Goal: Task Accomplishment & Management: Use online tool/utility

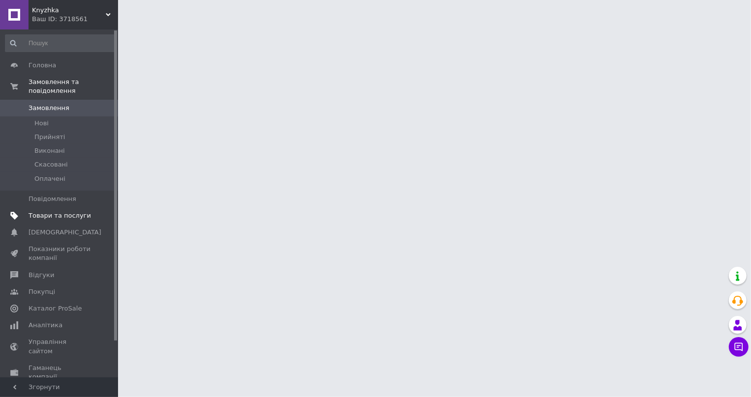
click at [48, 211] on span "Товари та послуги" at bounding box center [60, 215] width 62 height 9
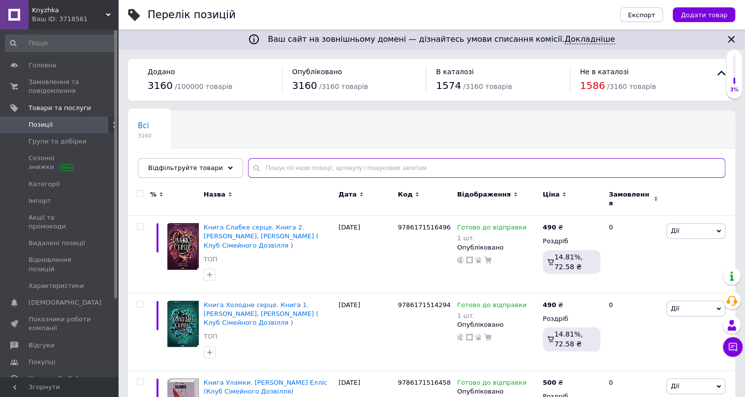
click at [293, 162] on input "text" at bounding box center [486, 168] width 477 height 20
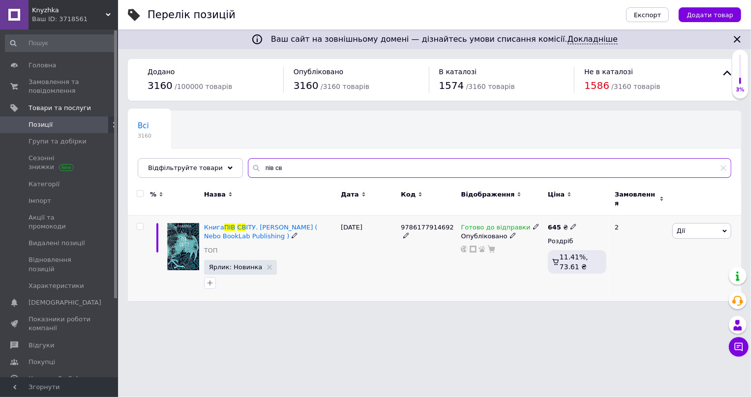
type input "пів св"
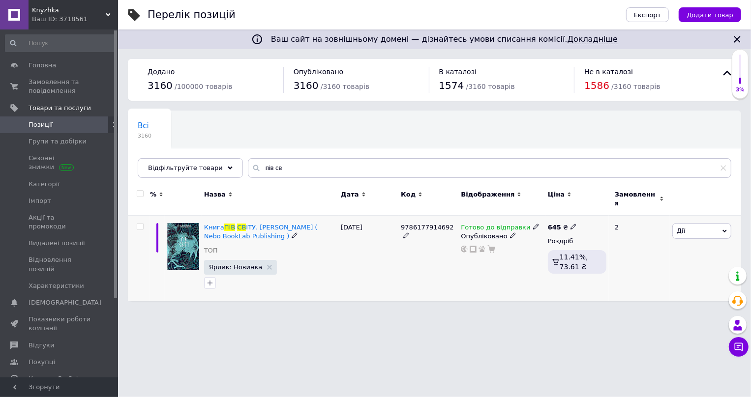
click at [533, 224] on icon at bounding box center [536, 227] width 6 height 6
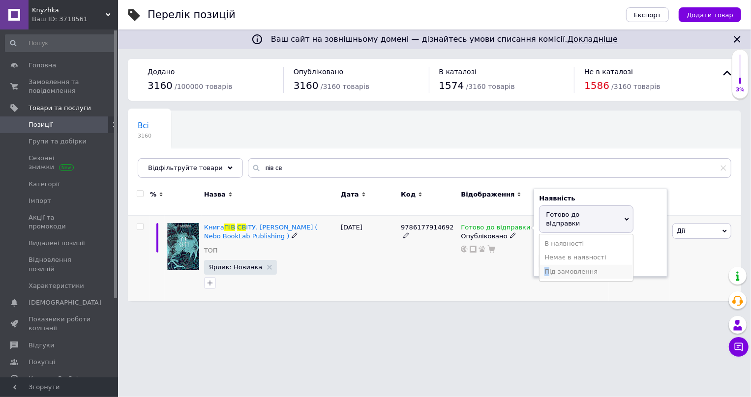
click at [547, 265] on li "Під замовлення" at bounding box center [585, 272] width 93 height 14
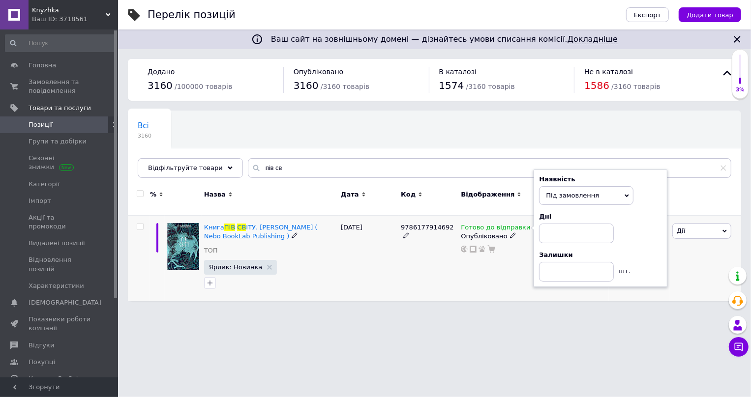
click at [475, 285] on div "Готово до відправки Наявність Під замовлення В наявності Немає в наявності Гото…" at bounding box center [501, 259] width 87 height 86
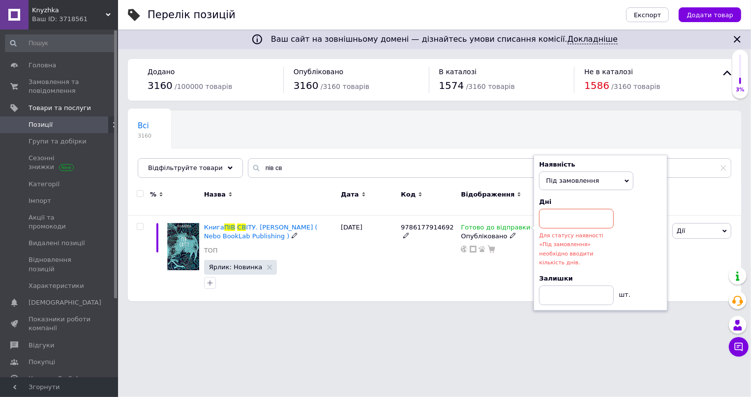
click at [623, 172] on span "Під замовлення" at bounding box center [586, 181] width 94 height 19
click at [586, 208] on li "Немає в наявності" at bounding box center [585, 215] width 93 height 14
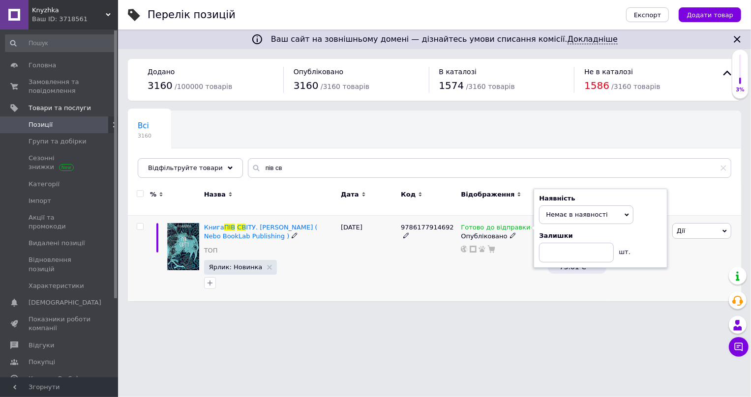
click at [488, 282] on div "Готово до відправки Наявність Немає в наявності В наявності Під замовлення Гото…" at bounding box center [501, 259] width 87 height 86
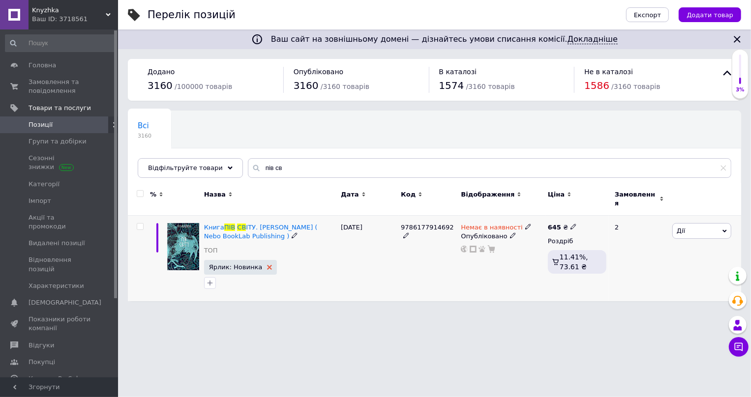
click at [267, 265] on icon at bounding box center [269, 267] width 5 height 5
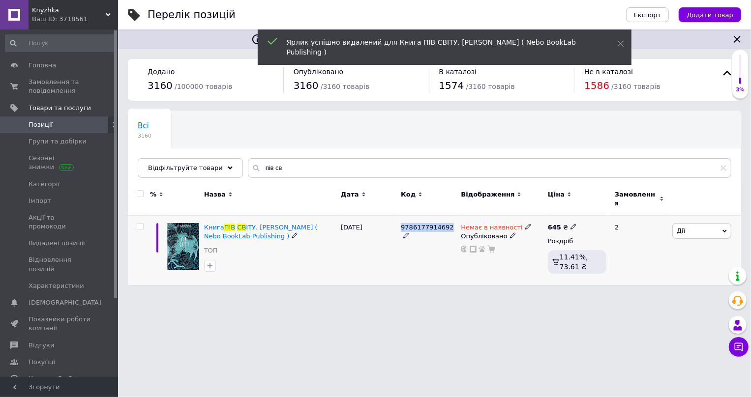
drag, startPoint x: 445, startPoint y: 221, endPoint x: 401, endPoint y: 221, distance: 44.3
click at [401, 224] on span "9786177914692" at bounding box center [427, 227] width 53 height 7
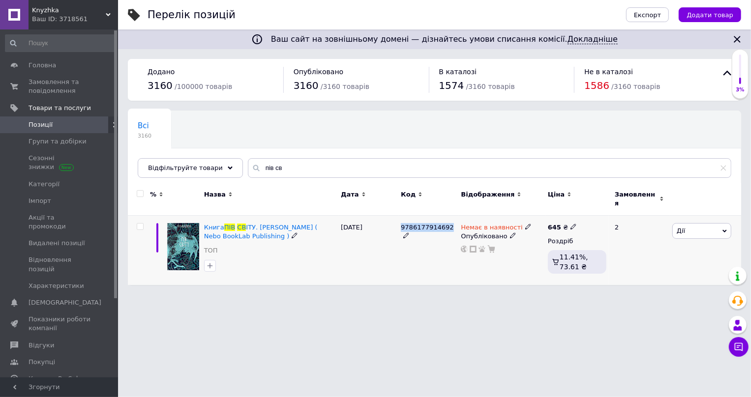
copy span "9786177914692"
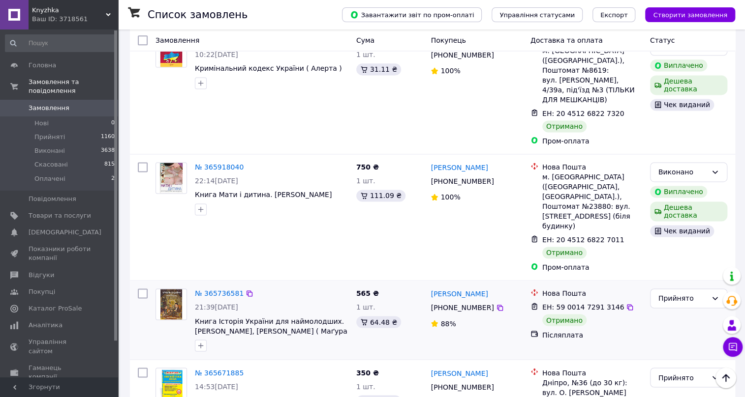
scroll to position [760, 0]
